Goal: Task Accomplishment & Management: Complete application form

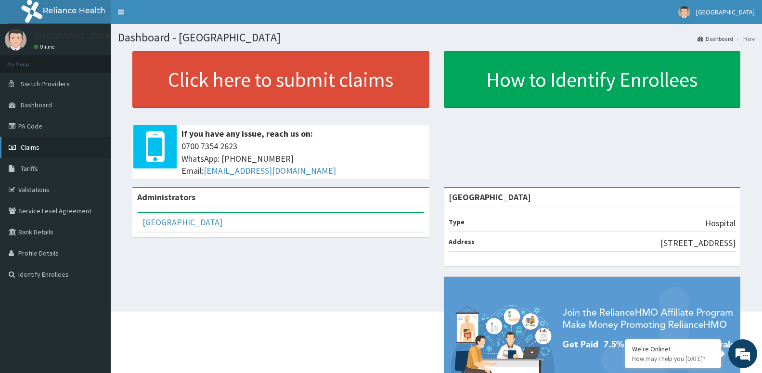
click at [33, 149] on span "Claims" at bounding box center [30, 147] width 19 height 9
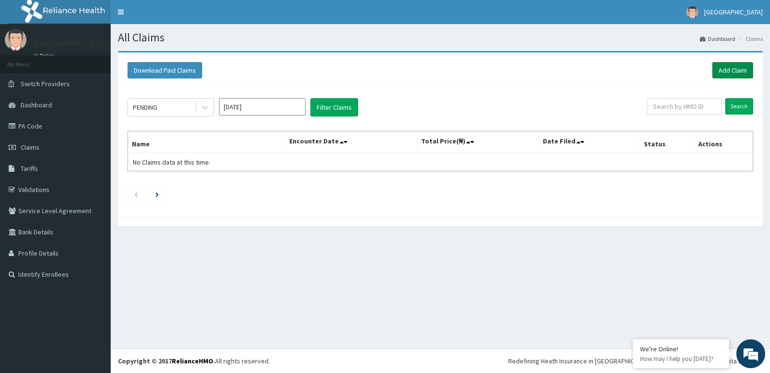
click at [735, 70] on link "Add Claim" at bounding box center [732, 70] width 41 height 16
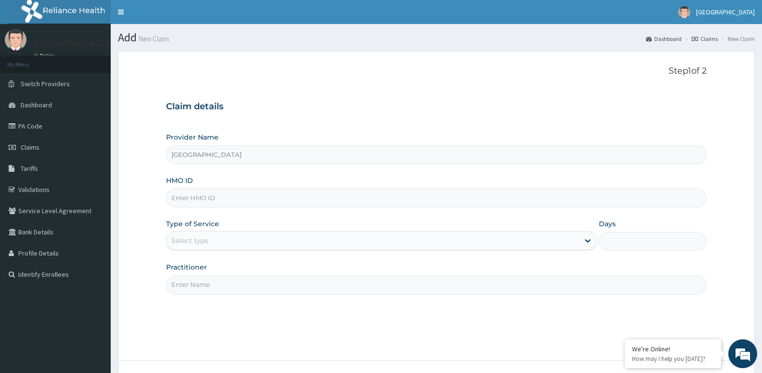
type input "[GEOGRAPHIC_DATA]"
click at [232, 207] on input "HMO ID" at bounding box center [436, 198] width 540 height 19
drag, startPoint x: 191, startPoint y: 194, endPoint x: 196, endPoint y: 192, distance: 5.8
click at [196, 192] on input "HMO ID" at bounding box center [436, 198] width 540 height 19
type input "emp/11546/a"
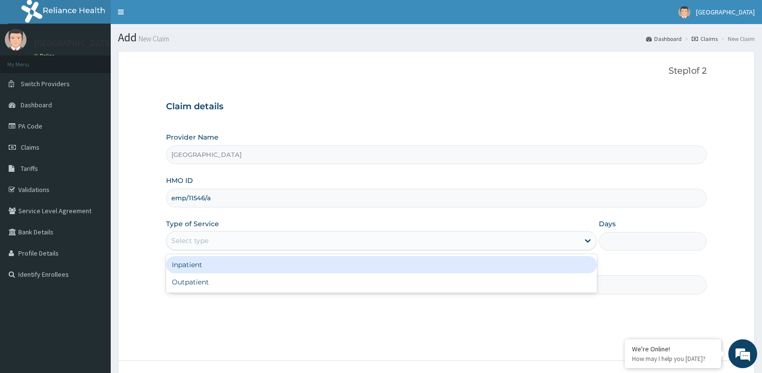
click at [200, 239] on div "Select type" at bounding box center [189, 241] width 37 height 10
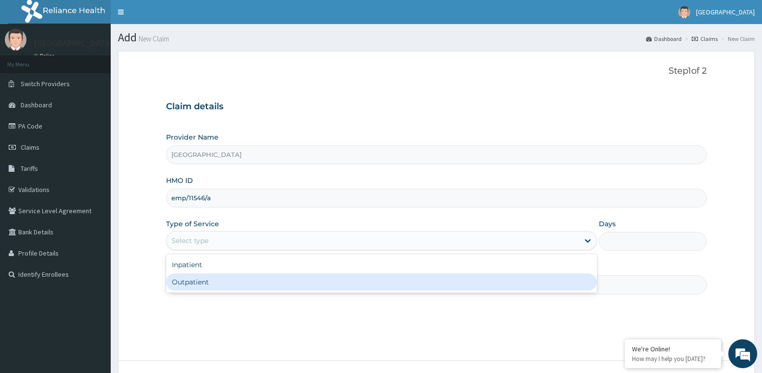
click at [196, 280] on div "Outpatient" at bounding box center [381, 281] width 431 height 17
type input "1"
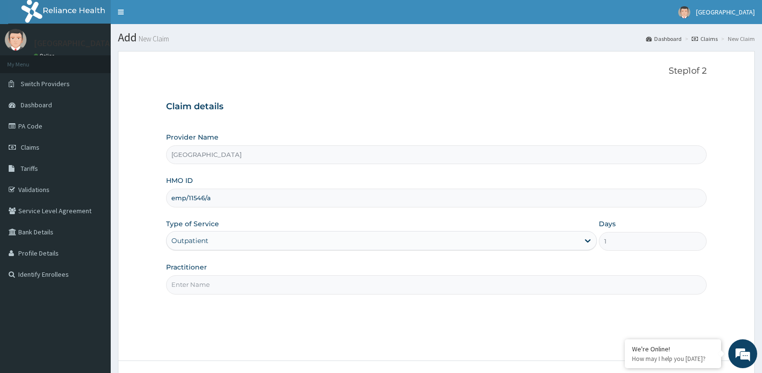
click at [189, 288] on input "Practitioner" at bounding box center [436, 284] width 540 height 19
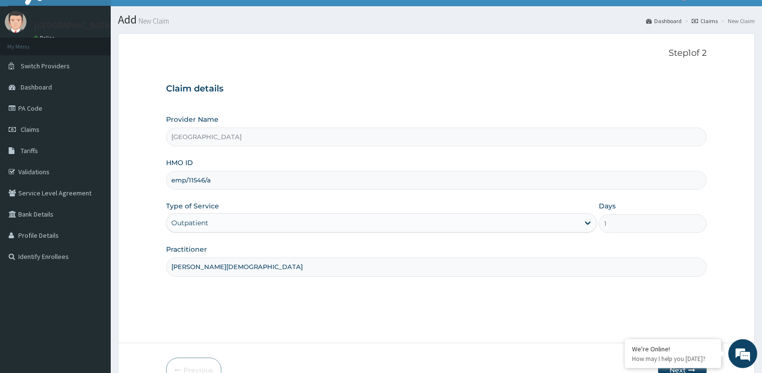
scroll to position [74, 0]
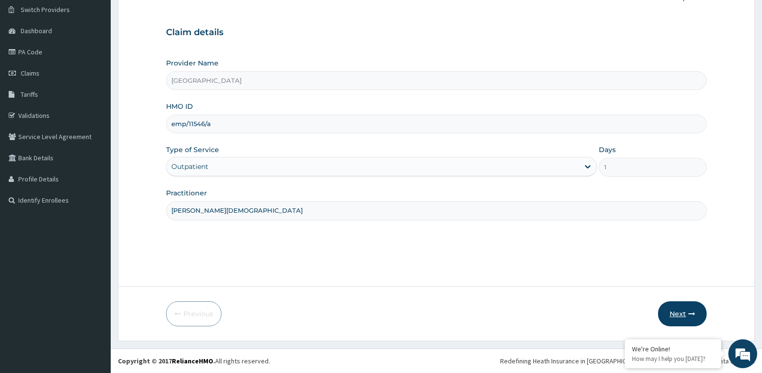
type input "[PERSON_NAME][DEMOGRAPHIC_DATA]"
click at [676, 308] on button "Next" at bounding box center [682, 313] width 49 height 25
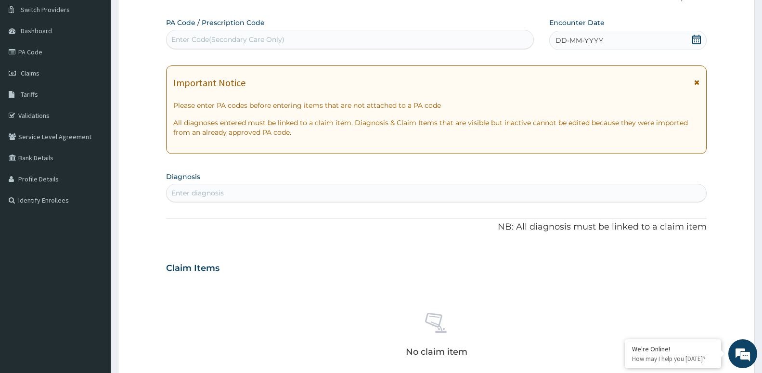
click at [591, 43] on span "DD-MM-YYYY" at bounding box center [579, 41] width 48 height 10
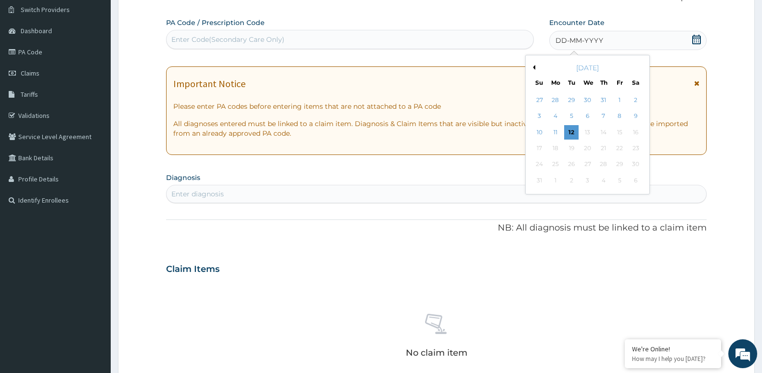
click at [533, 69] on button "Previous Month" at bounding box center [532, 67] width 5 height 5
click at [589, 115] on div "9" at bounding box center [587, 116] width 14 height 14
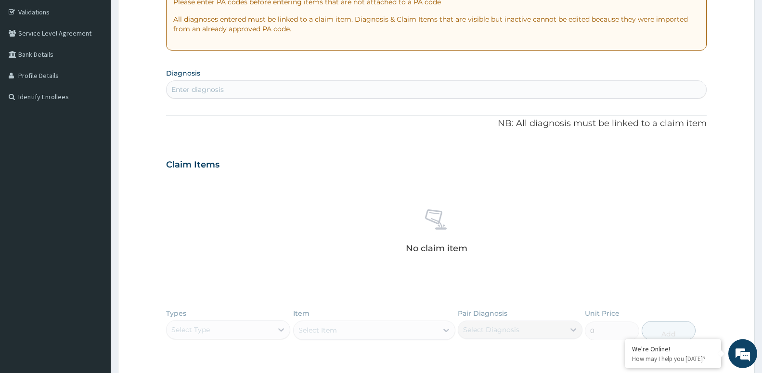
scroll to position [171, 0]
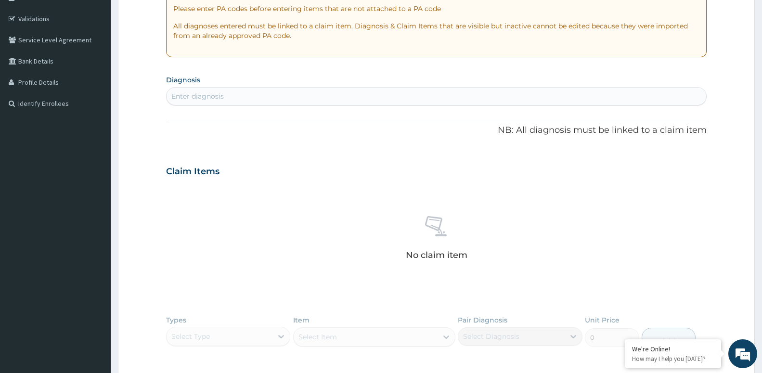
click at [376, 96] on div "Enter diagnosis" at bounding box center [435, 96] width 539 height 15
type input "MALAR"
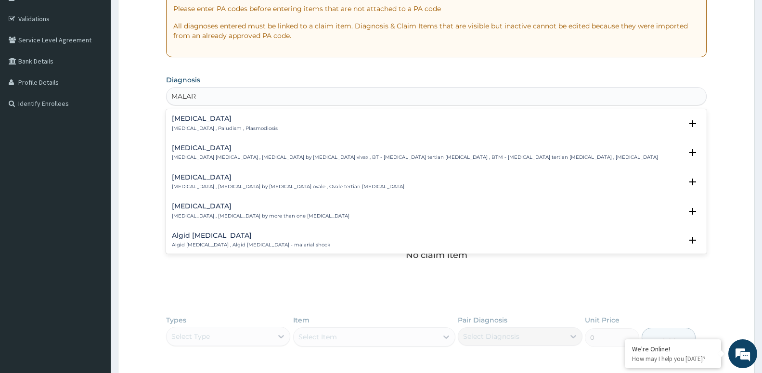
click at [384, 125] on div "[MEDICAL_DATA] [MEDICAL_DATA] , Paludism , Plasmodiosis" at bounding box center [436, 123] width 529 height 17
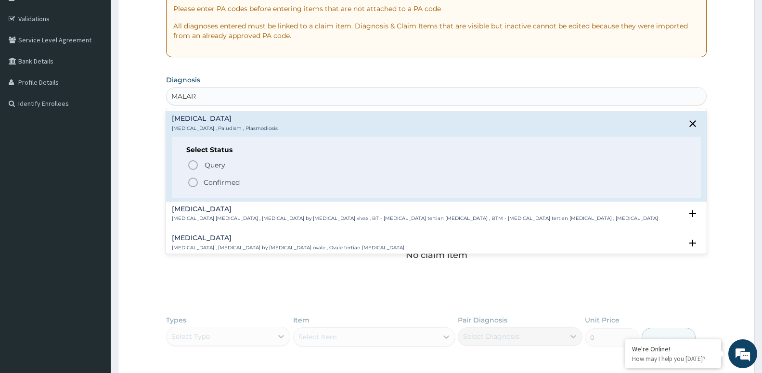
click at [194, 184] on icon "status option filled" at bounding box center [193, 183] width 12 height 12
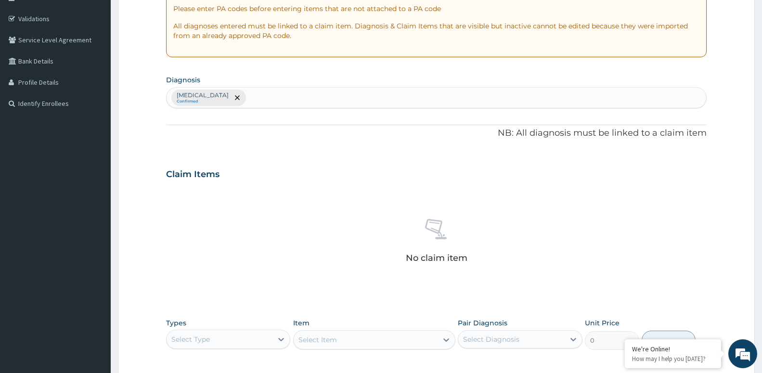
click at [243, 332] on div "Select Type" at bounding box center [219, 338] width 106 height 15
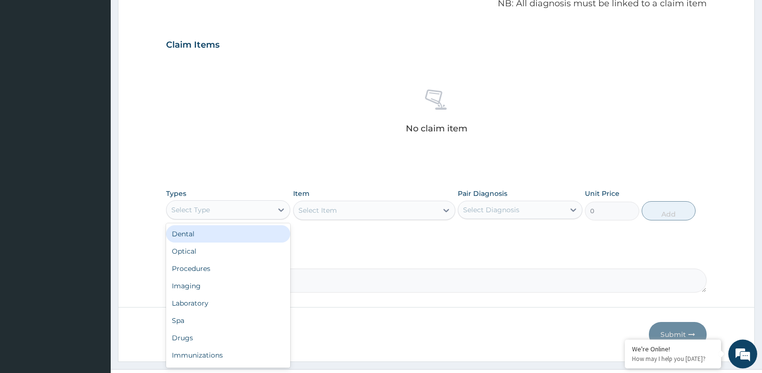
scroll to position [321, 0]
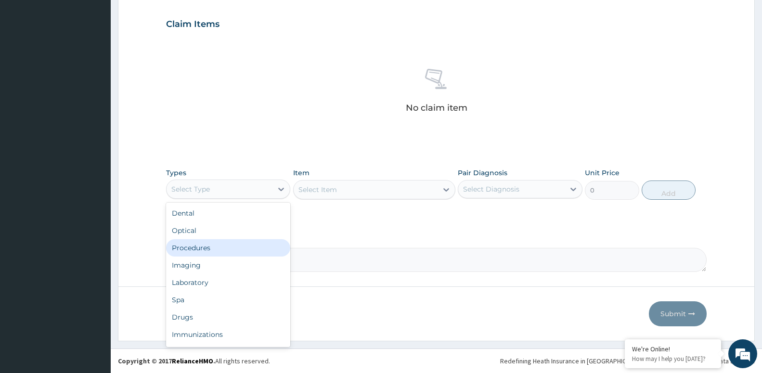
click at [201, 248] on div "Procedures" at bounding box center [228, 247] width 124 height 17
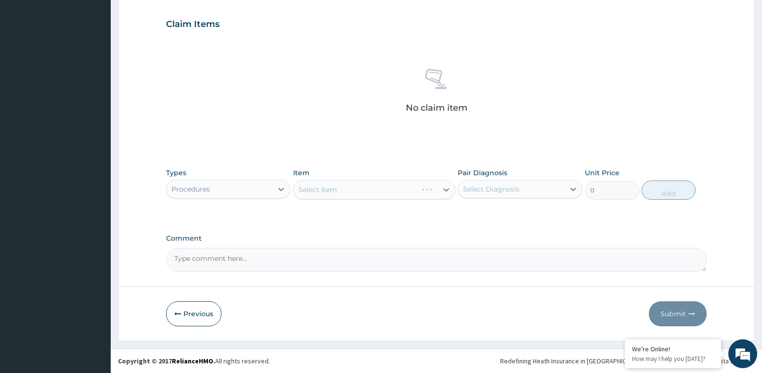
drag, startPoint x: 319, startPoint y: 184, endPoint x: 317, endPoint y: 190, distance: 6.0
click at [318, 188] on div "Select Item" at bounding box center [374, 189] width 162 height 19
click at [317, 190] on div "Select Item" at bounding box center [374, 189] width 162 height 19
click at [350, 191] on div "Select Item" at bounding box center [374, 189] width 162 height 19
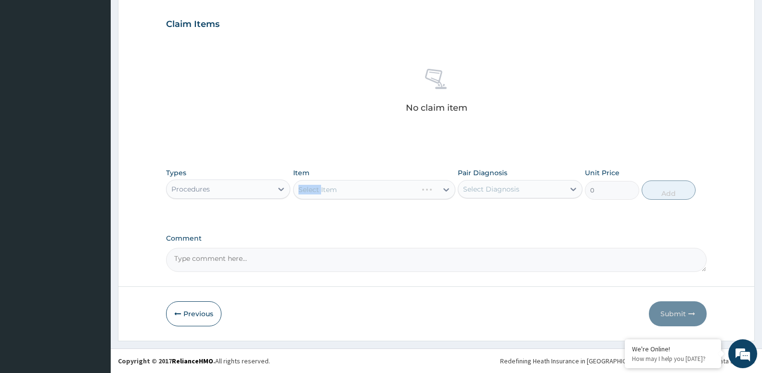
click at [350, 191] on div "Select Item" at bounding box center [374, 189] width 162 height 19
click at [343, 184] on div "Select Item" at bounding box center [365, 189] width 144 height 15
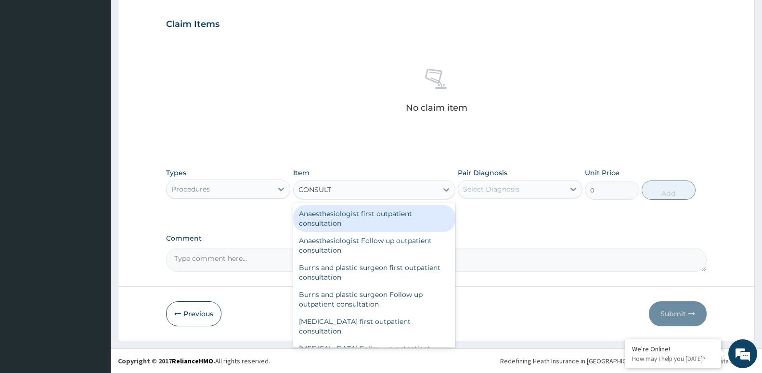
type input "CONSULTA"
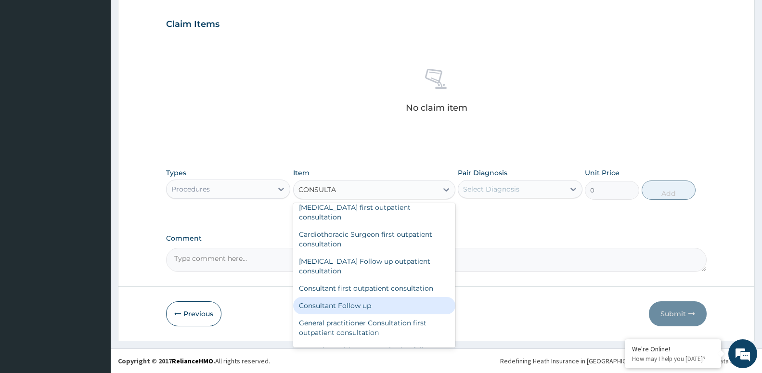
scroll to position [624, 0]
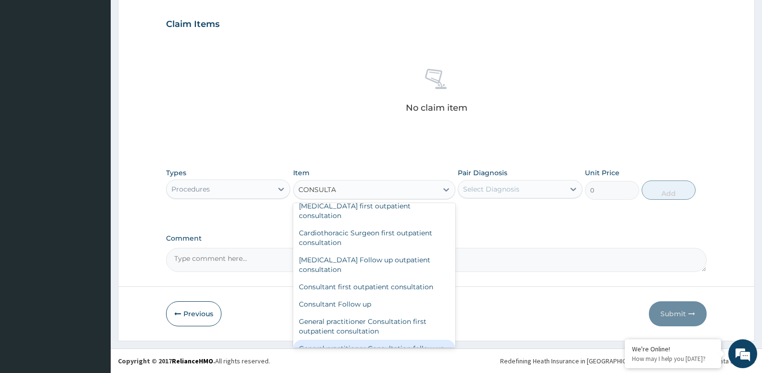
click at [380, 340] on div "General practitioner Consultation follow up" at bounding box center [374, 348] width 162 height 17
type input "3000"
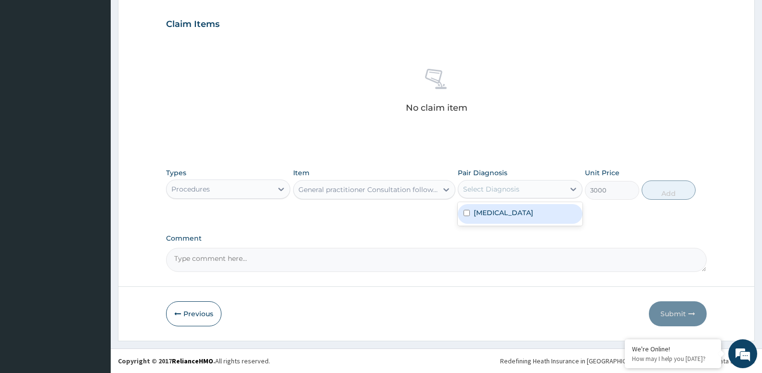
click at [555, 192] on div "Select Diagnosis" at bounding box center [511, 188] width 106 height 15
drag, startPoint x: 531, startPoint y: 232, endPoint x: 541, endPoint y: 222, distance: 15.0
click at [532, 231] on div "PA Code / Prescription Code Enter Code(Secondary Care Only) Encounter Date [DAT…" at bounding box center [436, 21] width 540 height 501
drag, startPoint x: 544, startPoint y: 184, endPoint x: 531, endPoint y: 210, distance: 28.6
click at [541, 191] on div "Select Diagnosis" at bounding box center [511, 188] width 106 height 15
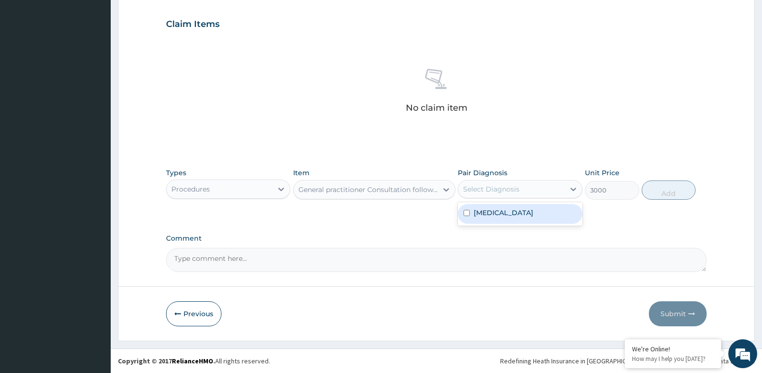
drag, startPoint x: 531, startPoint y: 211, endPoint x: 619, endPoint y: 191, distance: 90.1
click at [532, 211] on div "[MEDICAL_DATA]" at bounding box center [520, 214] width 124 height 20
checkbox input "true"
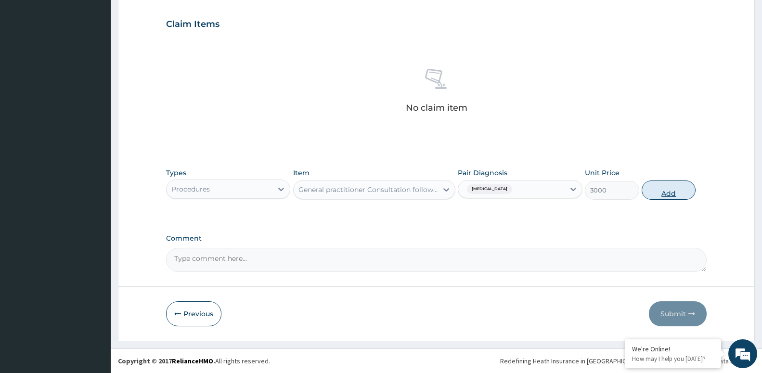
click at [683, 193] on button "Add" at bounding box center [668, 189] width 54 height 19
type input "0"
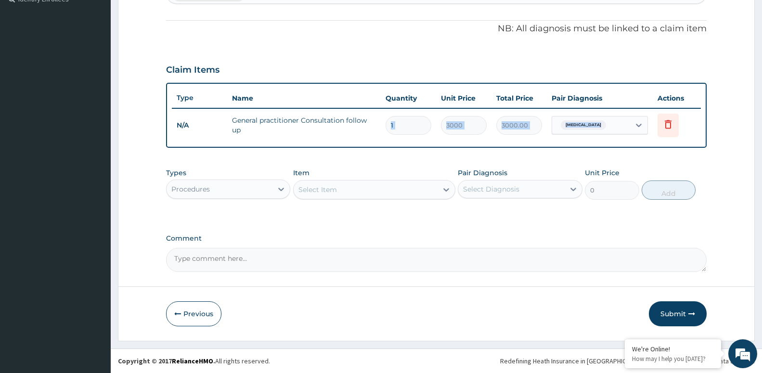
drag, startPoint x: 293, startPoint y: 155, endPoint x: 271, endPoint y: 143, distance: 24.8
click at [271, 143] on div "PA Code / Prescription Code Enter Code(Secondary Care Only) Encounter Date [DAT…" at bounding box center [436, 44] width 540 height 455
click at [340, 252] on textarea "Comment" at bounding box center [436, 260] width 540 height 24
click at [219, 185] on div "Procedures" at bounding box center [219, 188] width 106 height 15
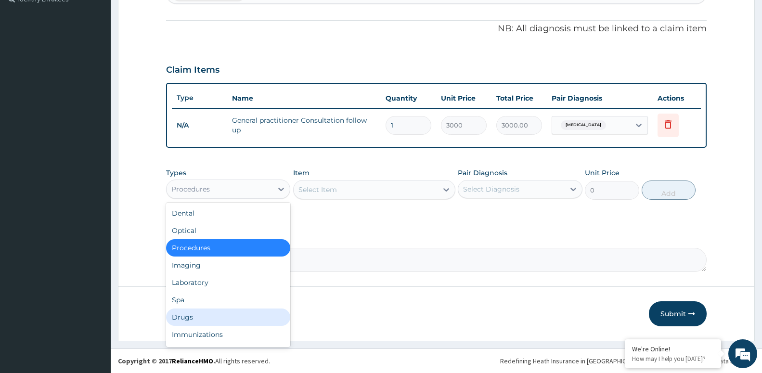
drag, startPoint x: 208, startPoint y: 309, endPoint x: 300, endPoint y: 248, distance: 111.0
click at [212, 305] on div "Dental Optical Procedures Imaging Laboratory Spa Drugs Immunizations Others Gym" at bounding box center [228, 275] width 124 height 144
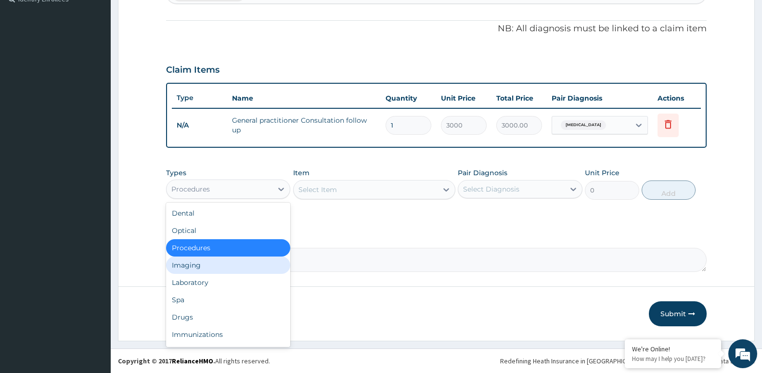
click at [362, 191] on div "Select Item" at bounding box center [365, 189] width 144 height 15
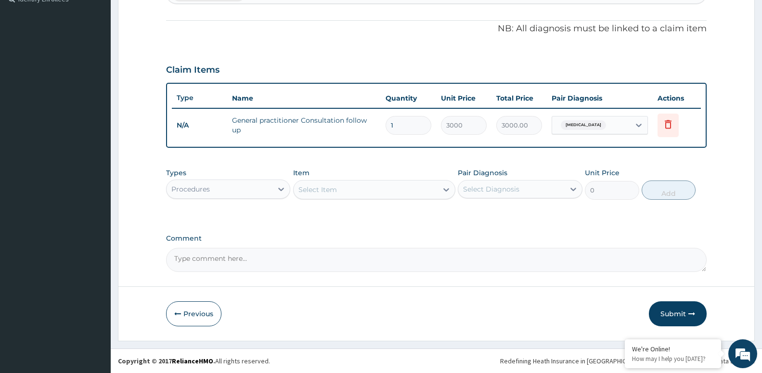
click at [362, 191] on div "Select Item" at bounding box center [365, 189] width 144 height 15
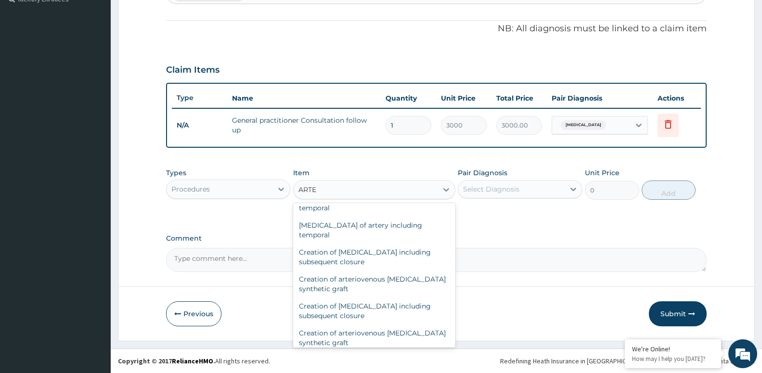
scroll to position [0, 0]
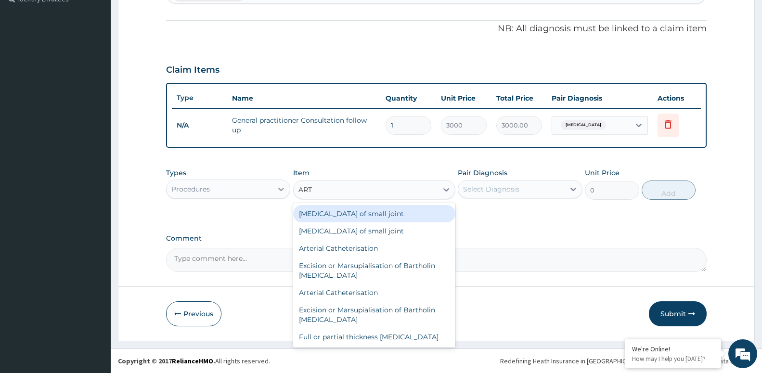
type input "ART"
click at [274, 183] on div at bounding box center [280, 188] width 17 height 17
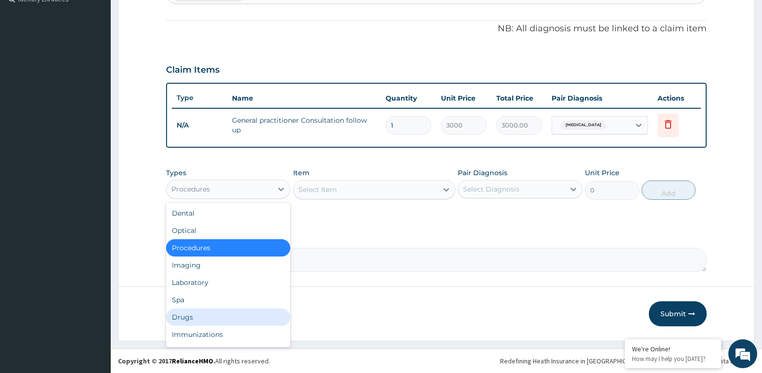
click at [251, 316] on div "Drugs" at bounding box center [228, 316] width 124 height 17
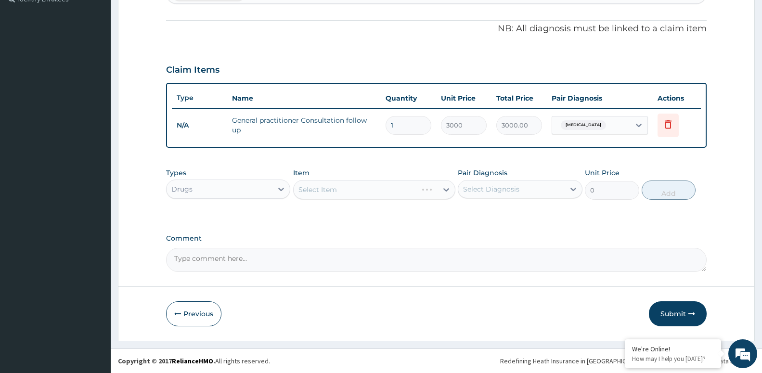
click at [361, 185] on div "Select Item" at bounding box center [374, 189] width 162 height 19
click at [369, 186] on div "Select Item" at bounding box center [374, 189] width 162 height 19
click at [407, 189] on div "Select Item" at bounding box center [374, 189] width 162 height 19
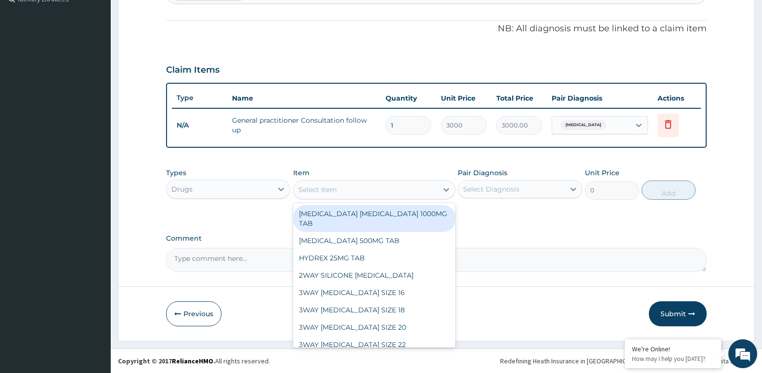
click at [435, 180] on div "Select Item" at bounding box center [374, 189] width 162 height 19
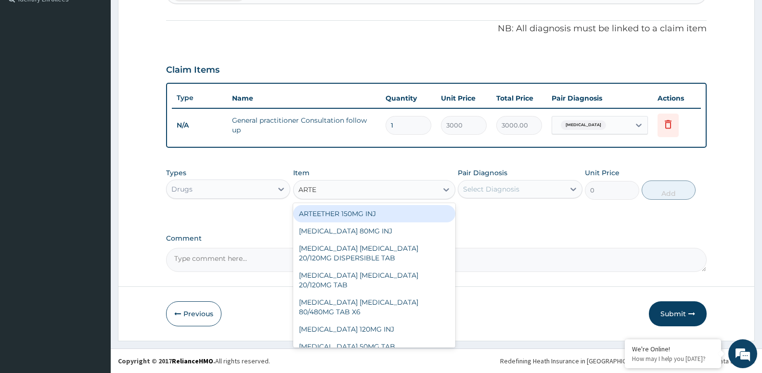
type input "ARTEM"
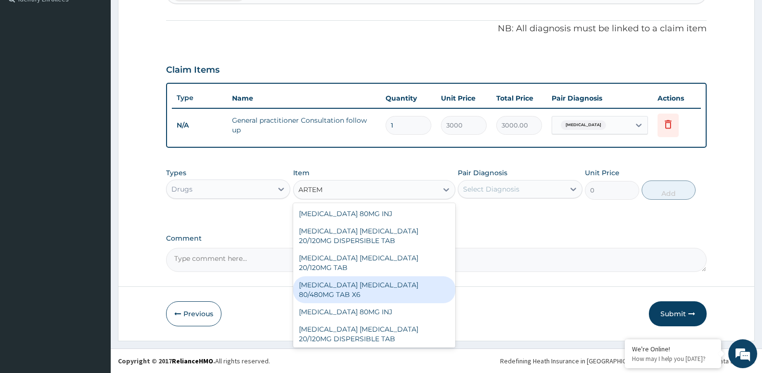
click at [417, 292] on div "[MEDICAL_DATA] [MEDICAL_DATA] 80/480MG TAB X6" at bounding box center [374, 289] width 162 height 27
type input "262.5"
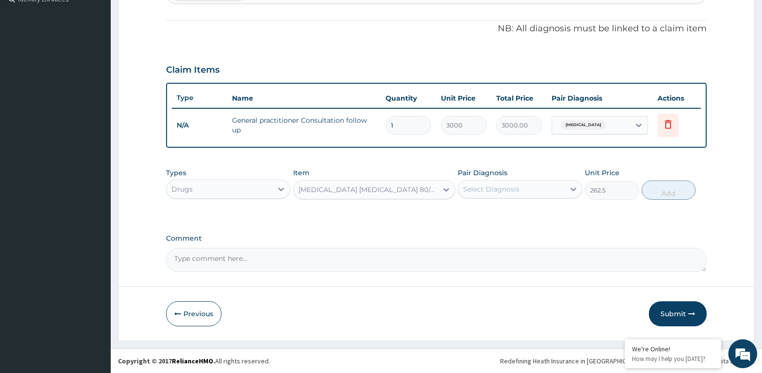
click at [520, 191] on div "Select Diagnosis" at bounding box center [511, 188] width 106 height 15
click at [522, 213] on div "[MEDICAL_DATA]" at bounding box center [520, 214] width 124 height 20
checkbox input "true"
click at [666, 191] on button "Add" at bounding box center [668, 189] width 54 height 19
type input "0"
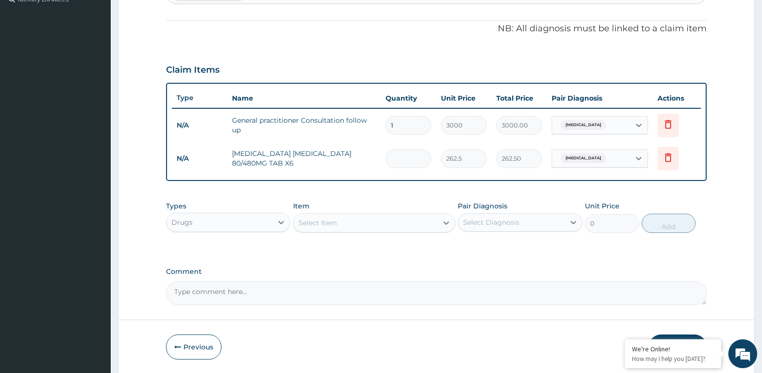
type input "0.00"
type input "6"
type input "1575.00"
type input "6"
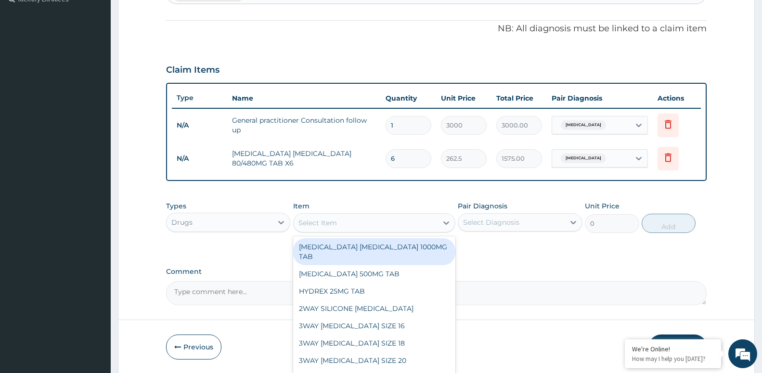
click at [357, 223] on div "Select Item" at bounding box center [365, 222] width 144 height 15
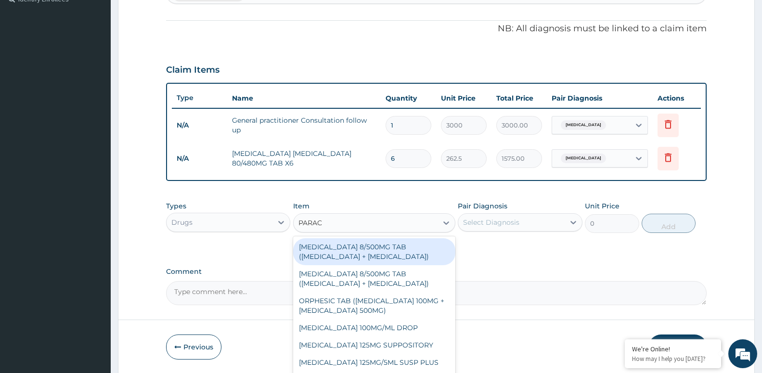
type input "PARACE"
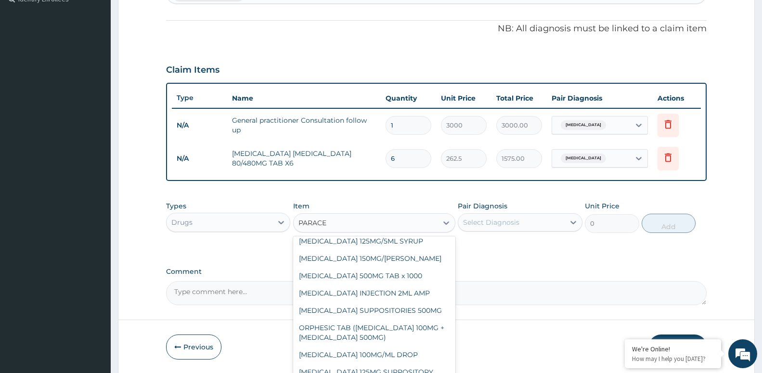
scroll to position [156, 0]
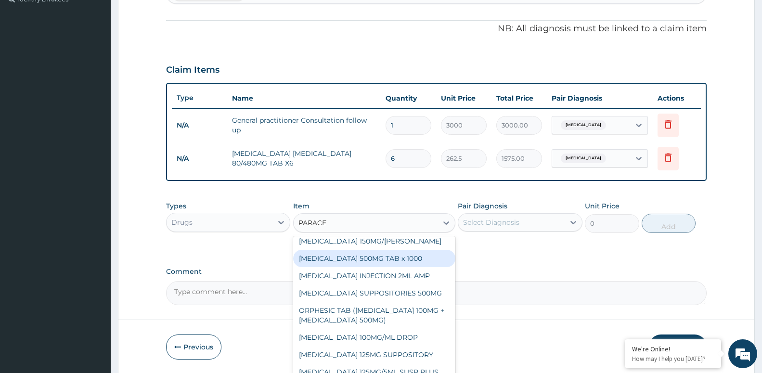
click at [379, 261] on div "[MEDICAL_DATA] 500MG TAB x 1000" at bounding box center [374, 258] width 162 height 17
type input "11.025"
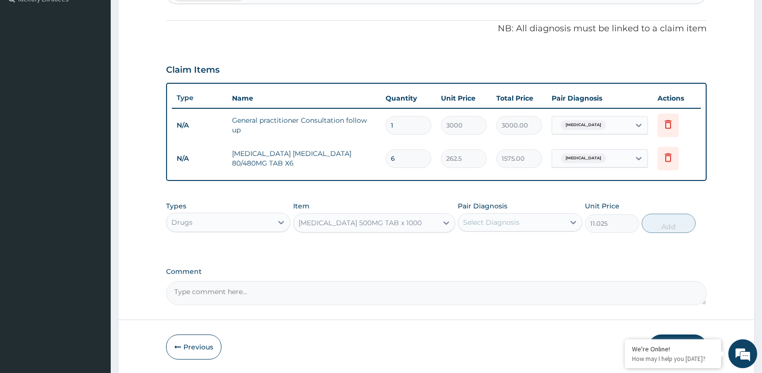
click at [544, 225] on div "Select Diagnosis" at bounding box center [511, 222] width 106 height 15
click at [530, 245] on div "[MEDICAL_DATA]" at bounding box center [520, 247] width 124 height 20
checkbox input "true"
drag, startPoint x: 670, startPoint y: 224, endPoint x: 650, endPoint y: 224, distance: 20.2
click at [670, 224] on button "Add" at bounding box center [668, 223] width 54 height 19
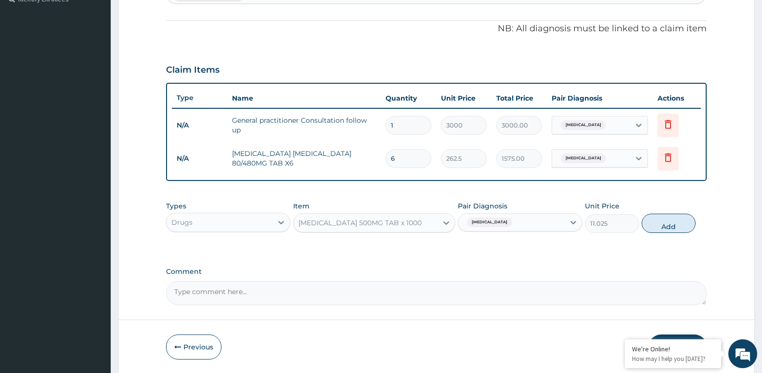
type input "0"
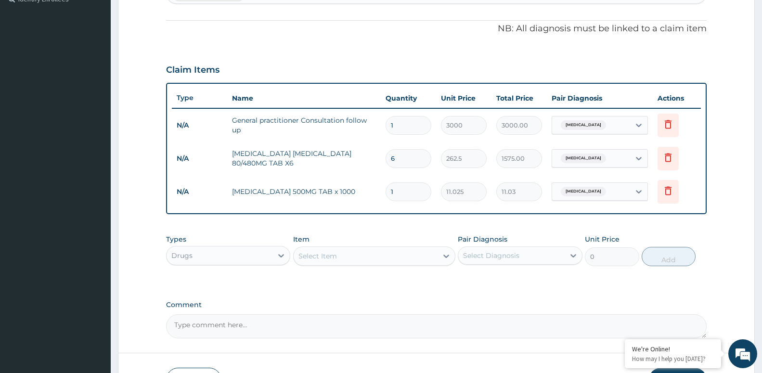
type input "18"
type input "198.45"
type input "18"
click at [226, 252] on div "Drugs" at bounding box center [219, 255] width 106 height 15
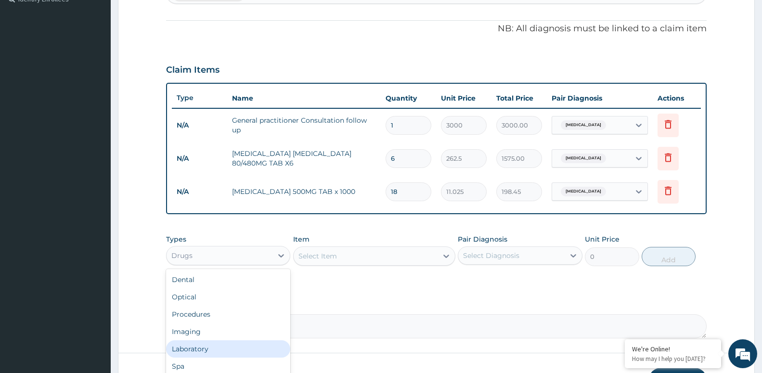
click at [249, 354] on div "Laboratory" at bounding box center [228, 348] width 124 height 17
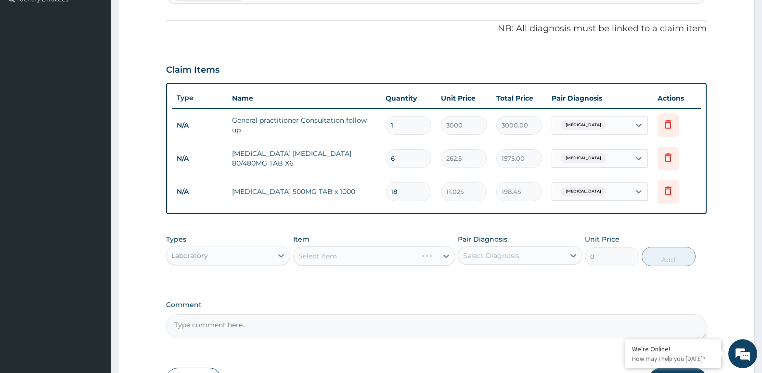
click at [342, 253] on div "Select Item" at bounding box center [374, 255] width 162 height 19
click at [375, 257] on div "Select Item" at bounding box center [365, 255] width 144 height 15
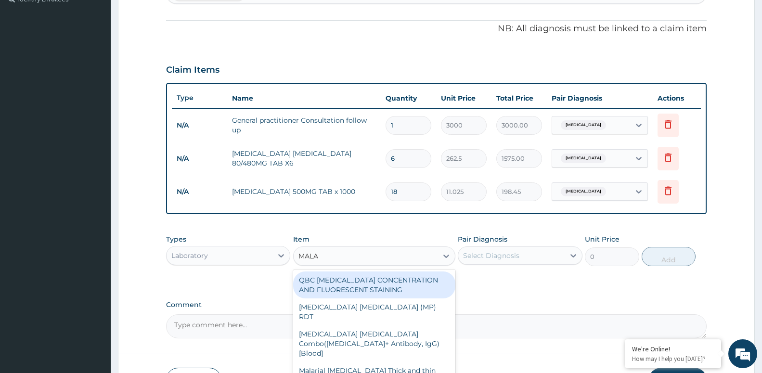
type input "MALAR"
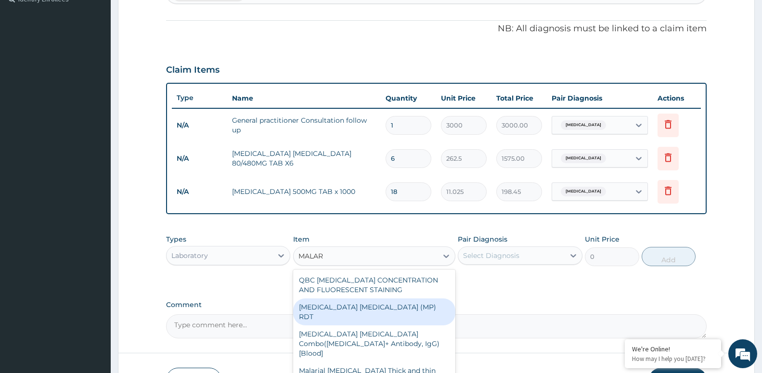
click at [344, 304] on div "[MEDICAL_DATA] [MEDICAL_DATA] (MP) RDT" at bounding box center [374, 311] width 162 height 27
type input "2100"
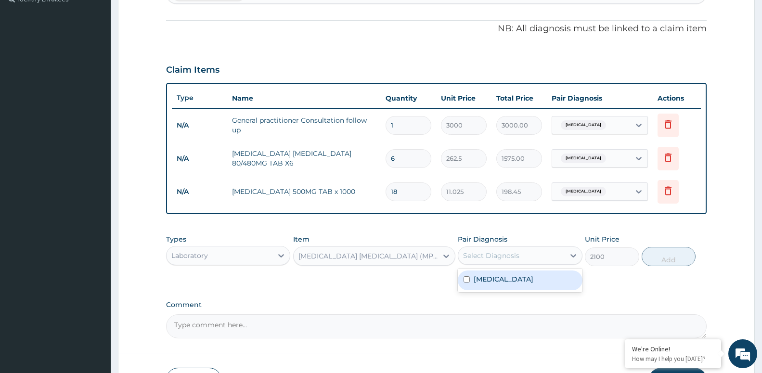
click at [503, 255] on div "Select Diagnosis" at bounding box center [491, 256] width 56 height 10
drag, startPoint x: 505, startPoint y: 282, endPoint x: 539, endPoint y: 276, distance: 34.3
click at [506, 282] on div "[MEDICAL_DATA]" at bounding box center [520, 280] width 124 height 20
checkbox input "true"
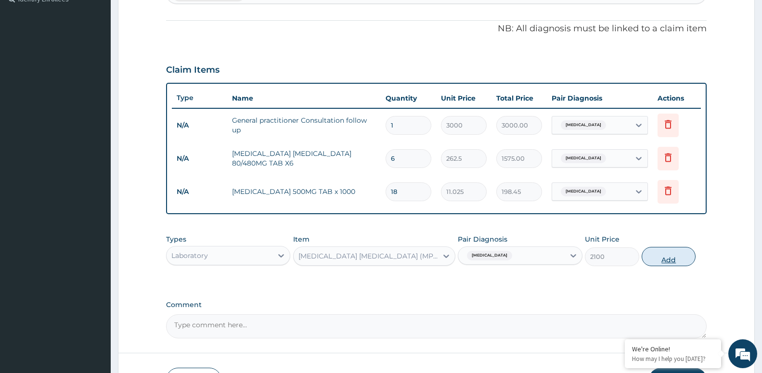
click at [667, 257] on button "Add" at bounding box center [668, 256] width 54 height 19
type input "0"
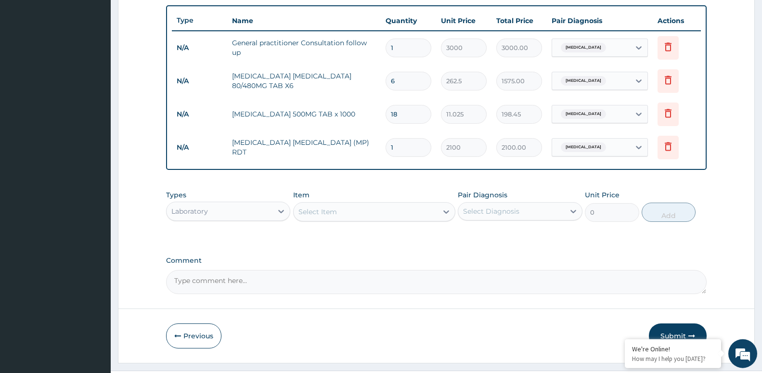
scroll to position [375, 0]
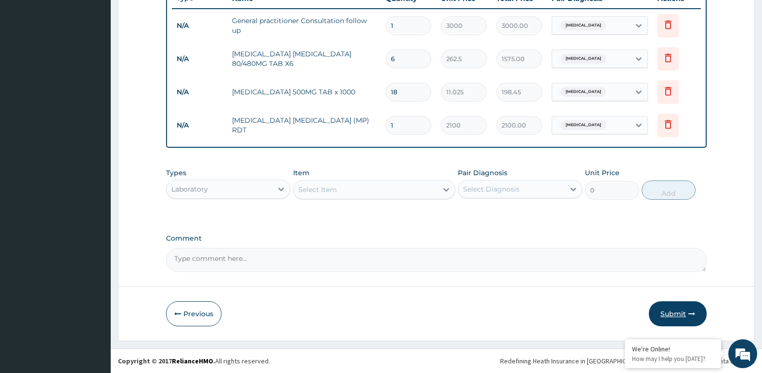
click at [679, 308] on button "Submit" at bounding box center [678, 313] width 58 height 25
click at [676, 313] on button "Submit" at bounding box center [678, 313] width 58 height 25
click at [183, 308] on button "Previous" at bounding box center [193, 313] width 55 height 25
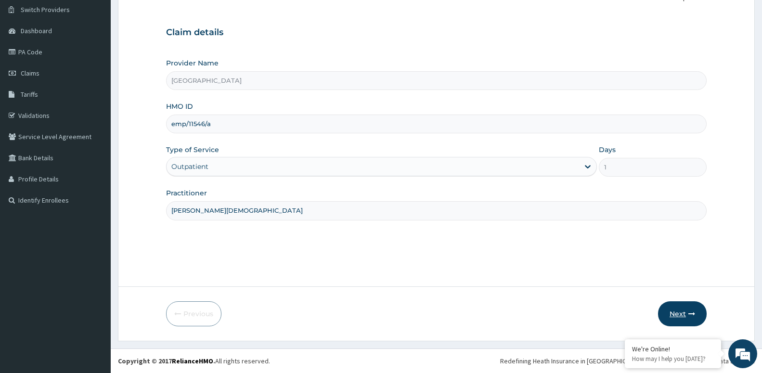
click at [678, 308] on button "Next" at bounding box center [682, 313] width 49 height 25
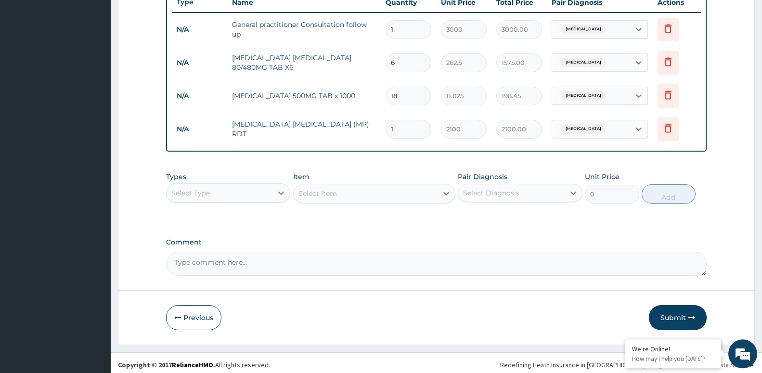
scroll to position [375, 0]
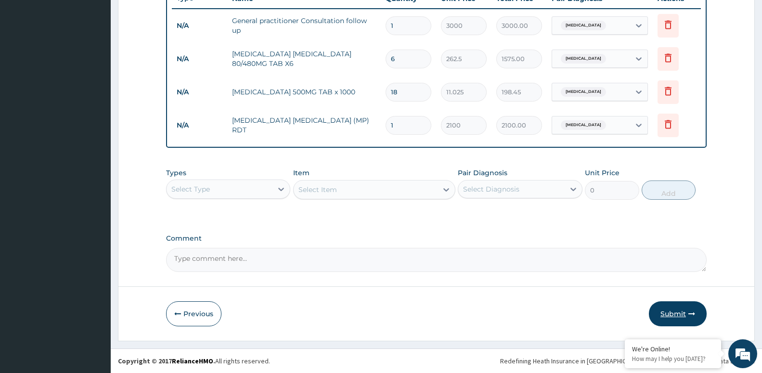
click at [680, 315] on button "Submit" at bounding box center [678, 313] width 58 height 25
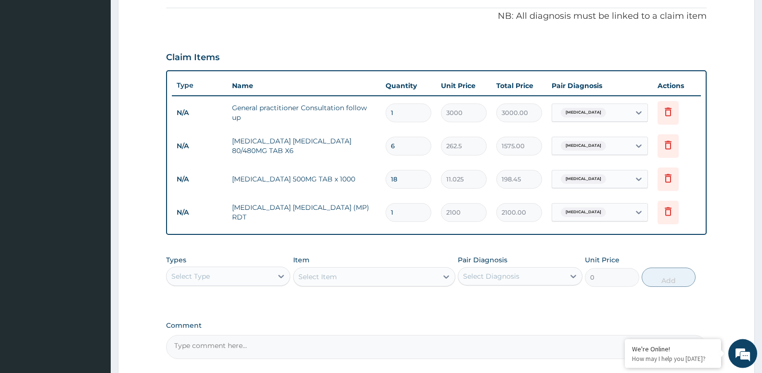
scroll to position [294, 0]
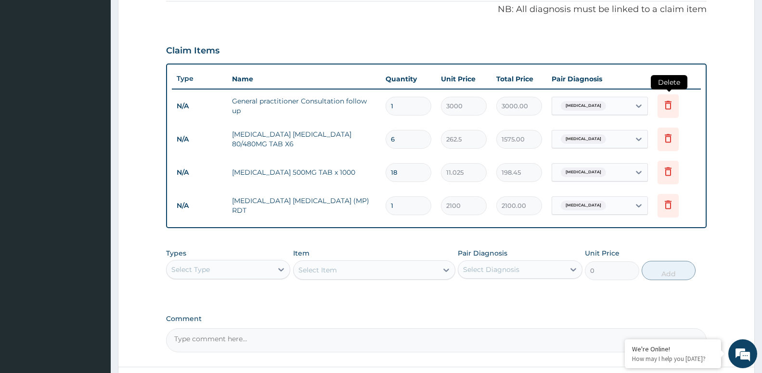
click at [666, 105] on icon at bounding box center [667, 105] width 7 height 9
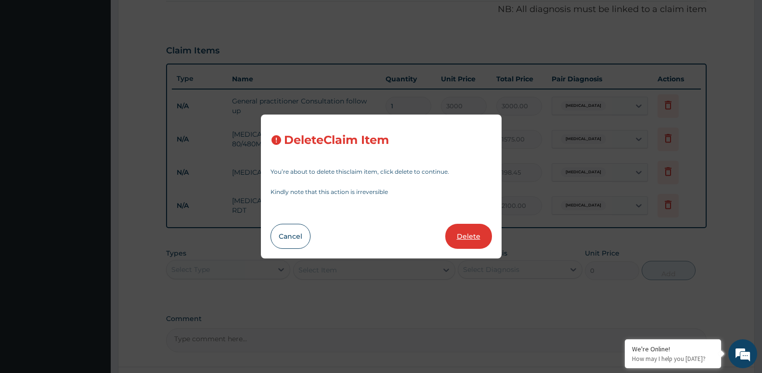
click at [469, 233] on button "Delete" at bounding box center [468, 236] width 47 height 25
type input "6"
type input "262.5"
type input "1575.00"
type input "18"
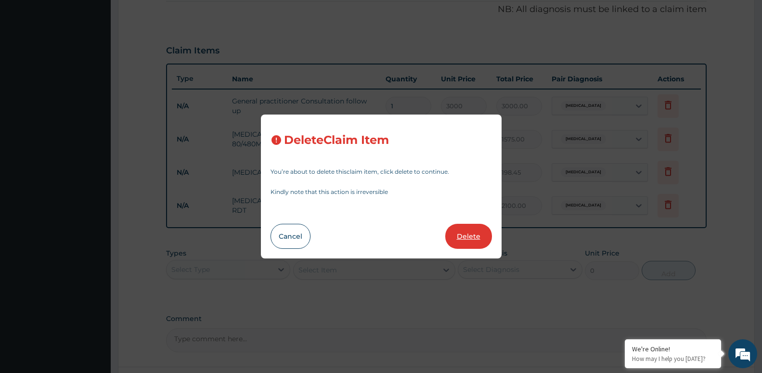
type input "11.025"
type input "198.45"
type input "1"
type input "2100"
type input "2100.00"
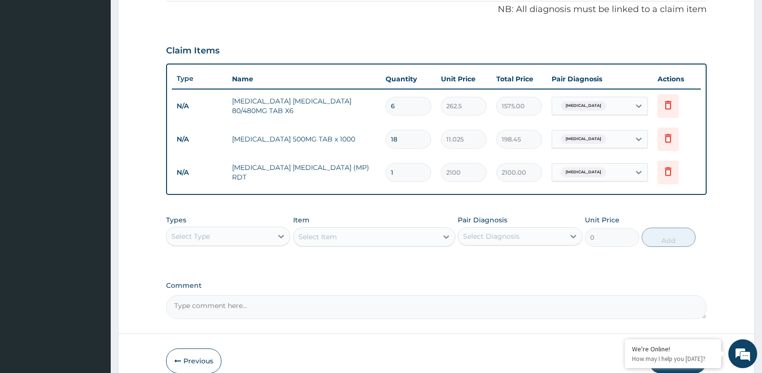
click at [239, 233] on div "Select Type" at bounding box center [219, 236] width 106 height 15
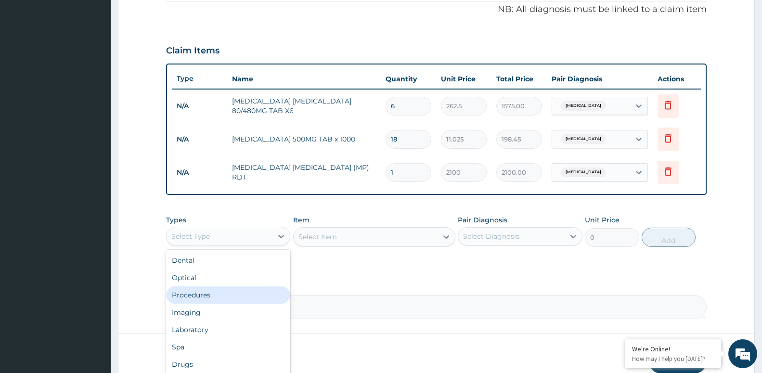
click at [220, 289] on div "Procedures" at bounding box center [228, 294] width 124 height 17
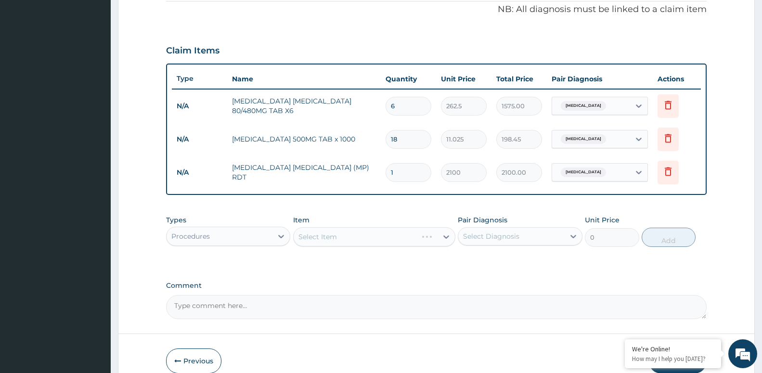
click at [334, 235] on div "Select Item" at bounding box center [374, 236] width 162 height 19
click at [322, 237] on div "Select Item" at bounding box center [317, 237] width 38 height 10
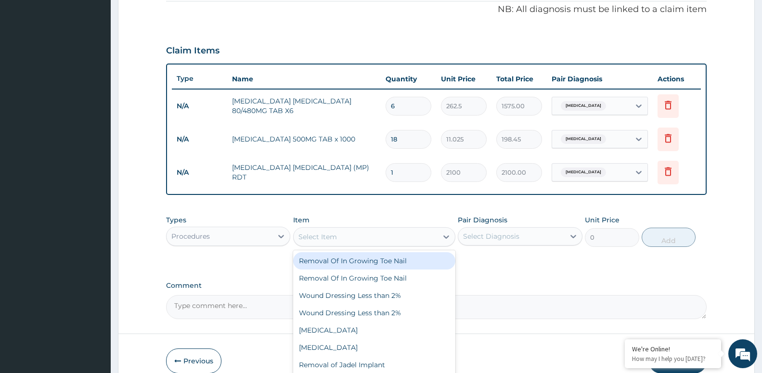
click at [322, 237] on div "Select Item" at bounding box center [317, 237] width 38 height 10
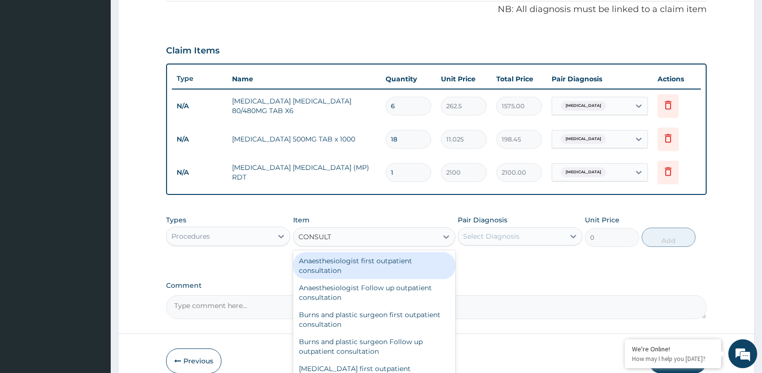
type input "CONSULTA"
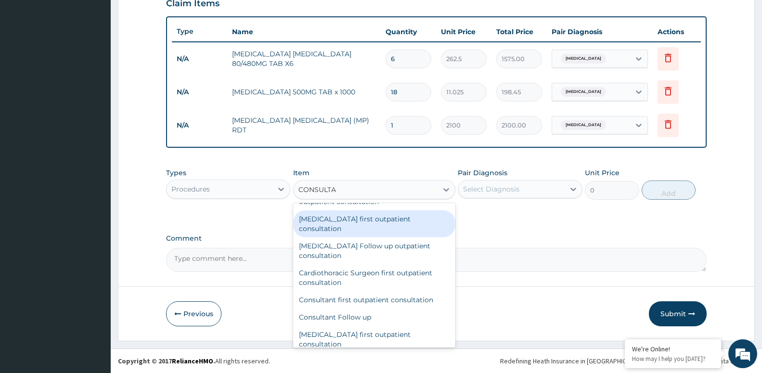
scroll to position [104, 0]
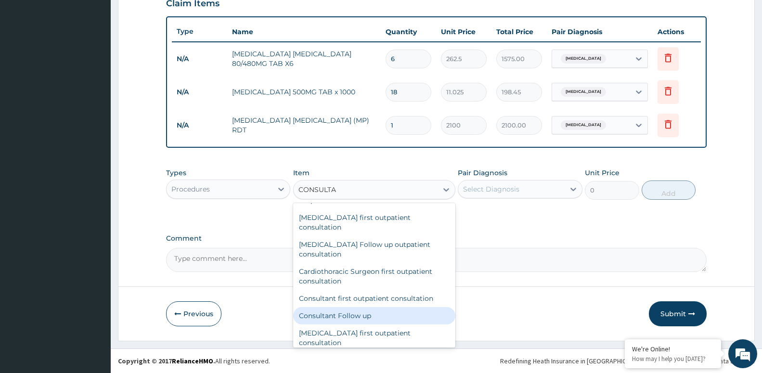
click at [397, 307] on div "Consultant Follow up" at bounding box center [374, 315] width 162 height 17
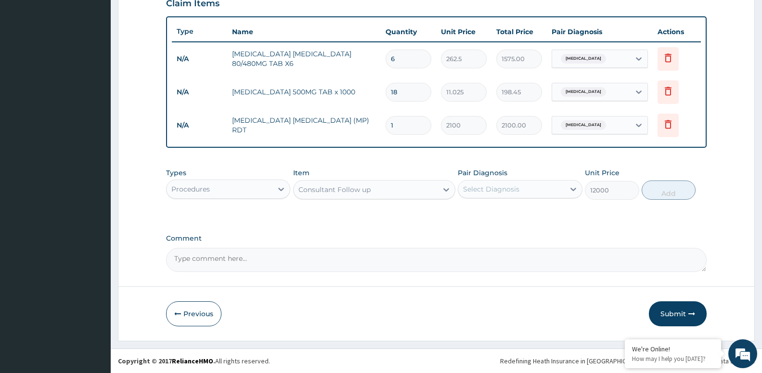
type input "12000"
click at [405, 186] on div "Consultant Follow up" at bounding box center [365, 189] width 144 height 15
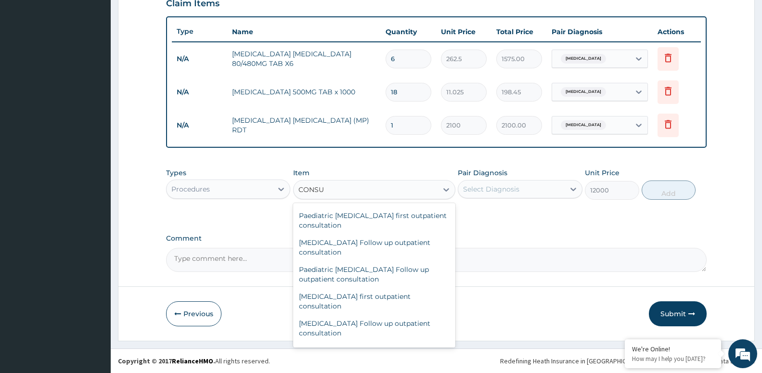
scroll to position [139, 0]
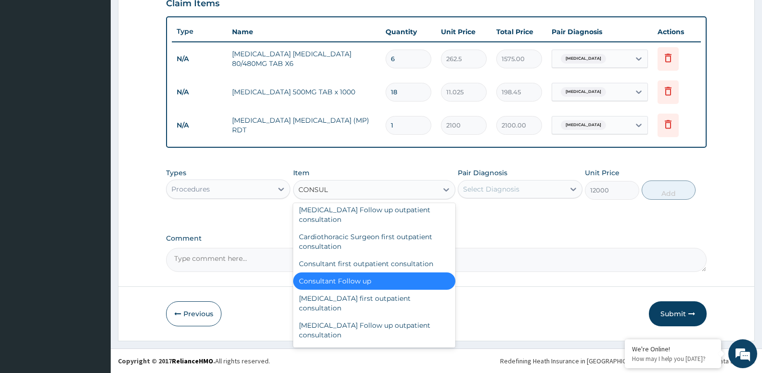
type input "CONSULT"
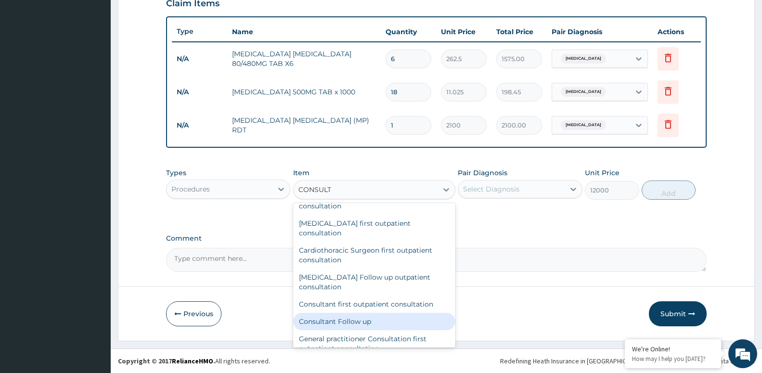
scroll to position [658, 0]
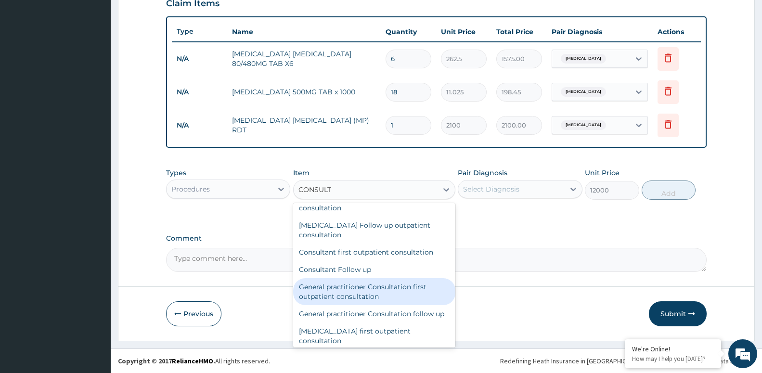
click at [364, 286] on div "General practitioner Consultation first outpatient consultation" at bounding box center [374, 291] width 162 height 27
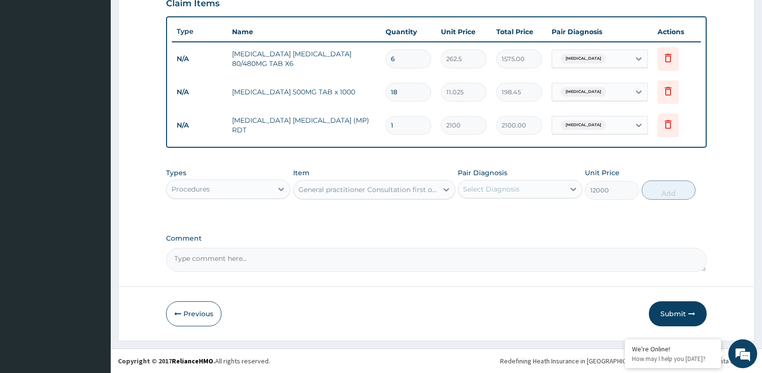
type input "3600"
click at [544, 190] on div "Select Diagnosis" at bounding box center [511, 188] width 106 height 15
click at [529, 206] on div "[MEDICAL_DATA]" at bounding box center [520, 214] width 124 height 20
checkbox input "true"
click at [666, 191] on button "Add" at bounding box center [668, 189] width 54 height 19
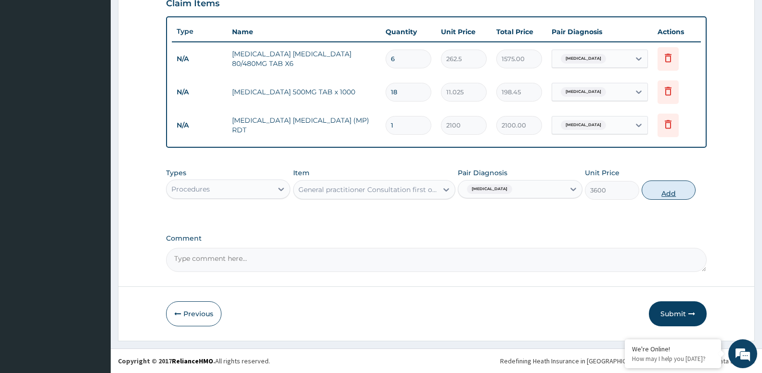
type input "0"
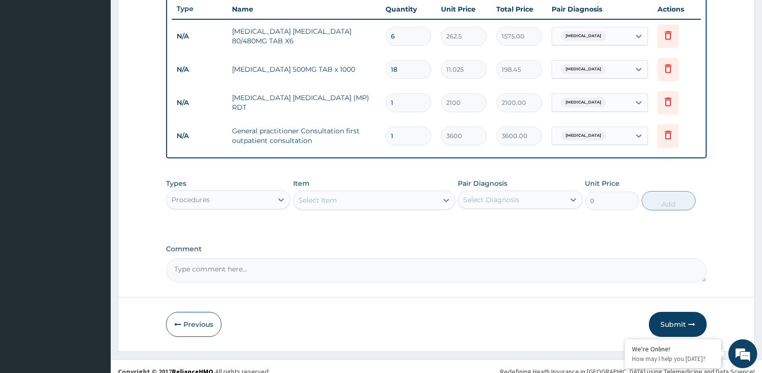
scroll to position [375, 0]
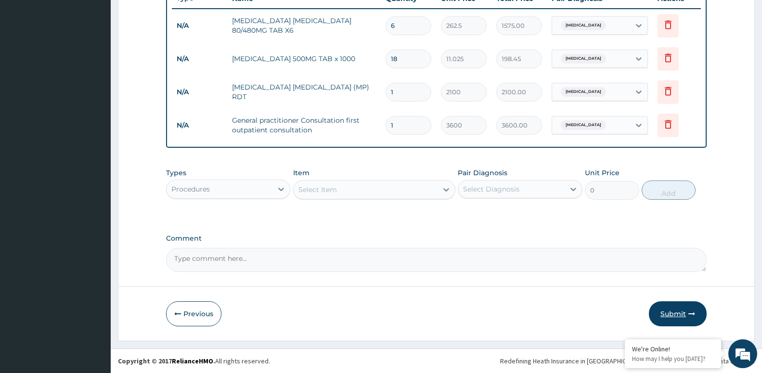
click at [692, 309] on button "Submit" at bounding box center [678, 313] width 58 height 25
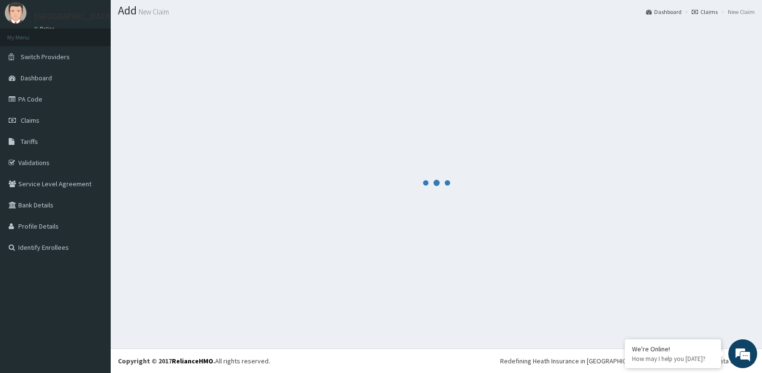
scroll to position [27, 0]
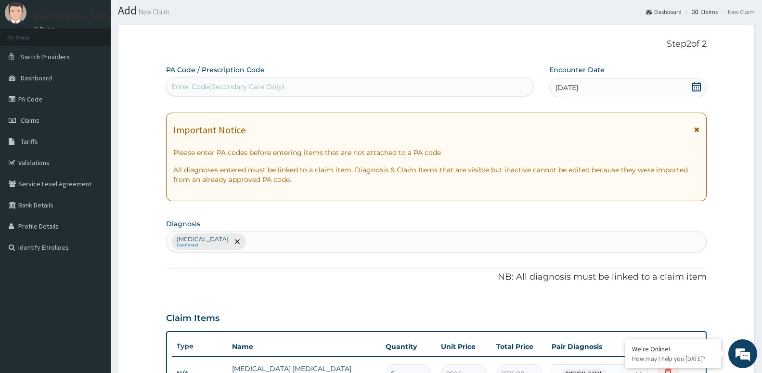
click at [700, 84] on icon at bounding box center [696, 87] width 9 height 10
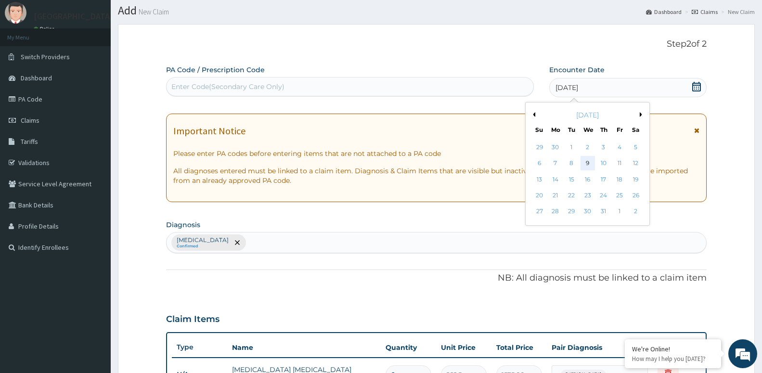
click at [590, 162] on div "9" at bounding box center [587, 163] width 14 height 14
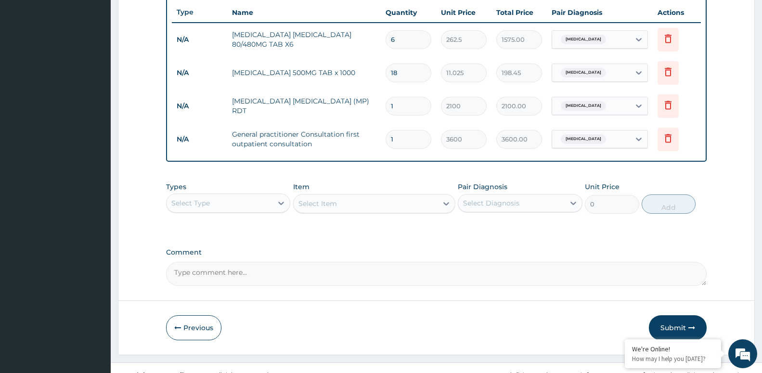
scroll to position [375, 0]
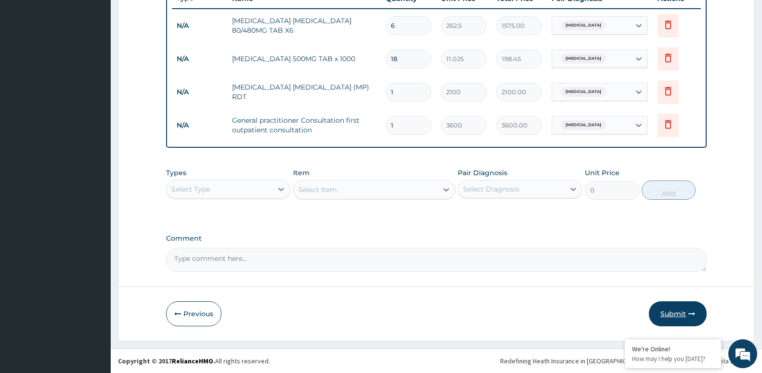
click at [674, 309] on button "Submit" at bounding box center [678, 313] width 58 height 25
